Goal: Task Accomplishment & Management: Manage account settings

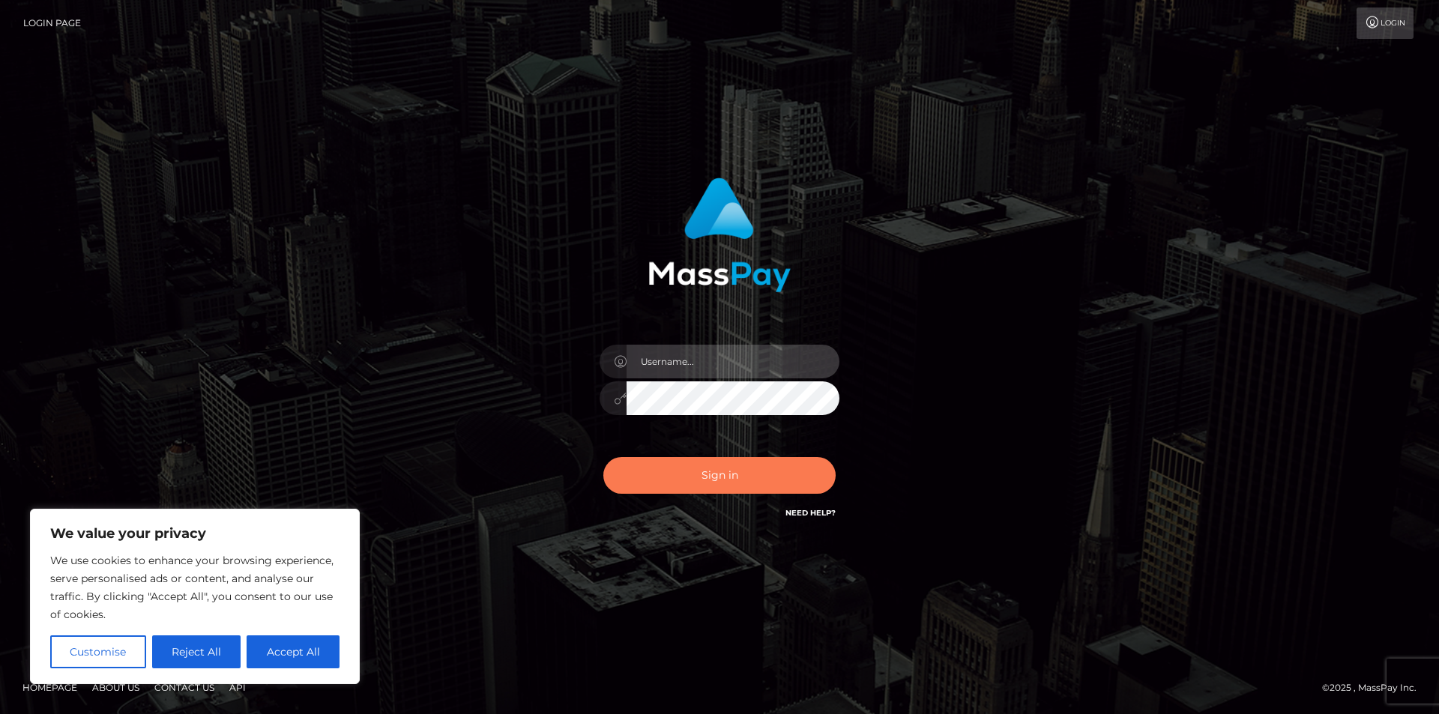
type input "[EMAIL_ADDRESS][DOMAIN_NAME]"
click at [697, 480] on button "Sign in" at bounding box center [719, 475] width 232 height 37
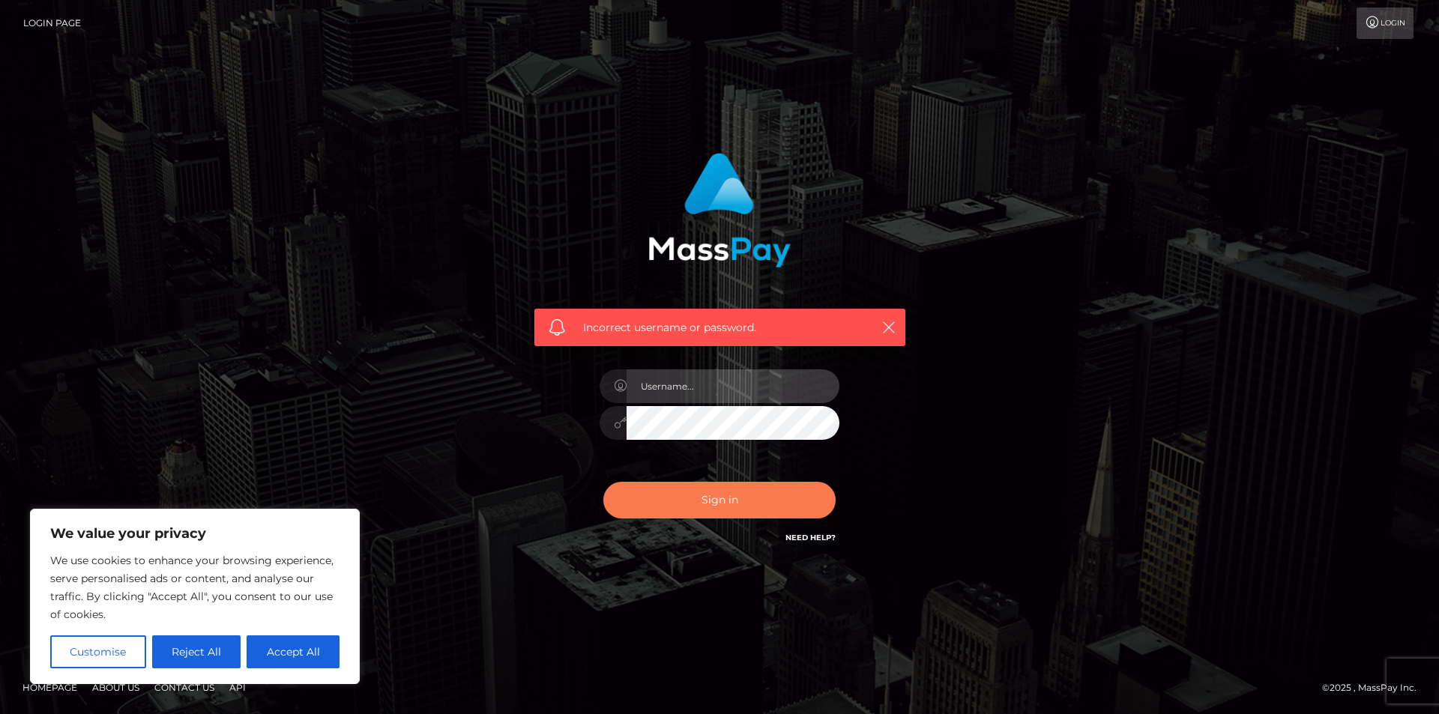
type input "[EMAIL_ADDRESS][DOMAIN_NAME]"
click at [719, 501] on button "Sign in" at bounding box center [719, 500] width 232 height 37
type input "[EMAIL_ADDRESS][DOMAIN_NAME]"
click at [700, 492] on button "Sign in" at bounding box center [719, 500] width 232 height 37
